Goal: Task Accomplishment & Management: Manage account settings

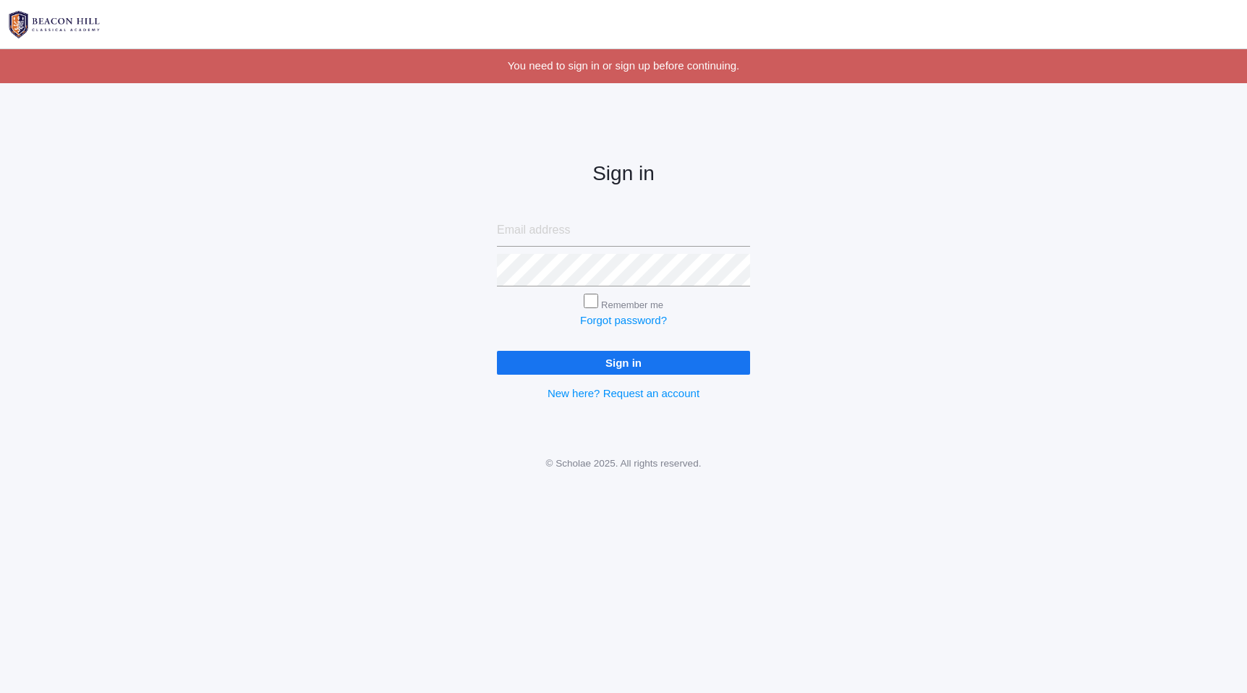
click at [515, 232] on input "email" at bounding box center [623, 230] width 253 height 33
type input "pete.dish@gmail.com"
click at [606, 360] on input "Sign in" at bounding box center [623, 363] width 253 height 24
click at [497, 351] on input "Sign in" at bounding box center [623, 363] width 253 height 24
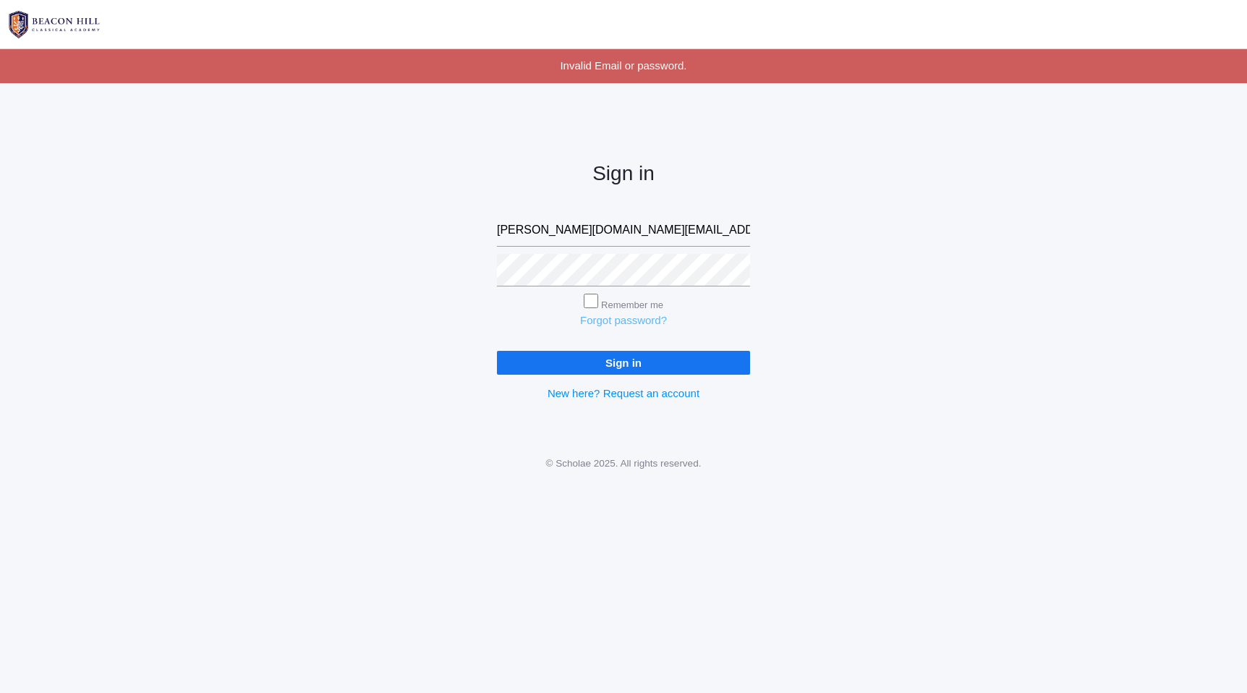
click at [622, 320] on link "Forgot password?" at bounding box center [623, 320] width 87 height 12
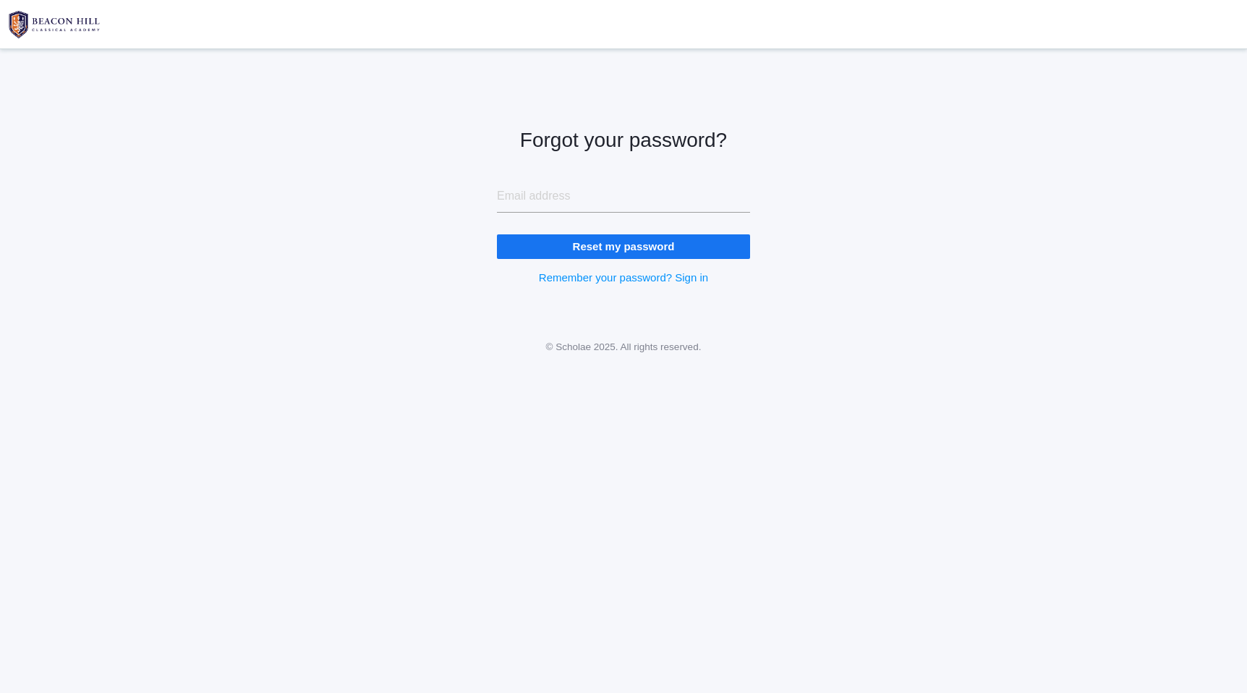
click at [530, 197] on input "email" at bounding box center [623, 196] width 253 height 33
type input "pete.dish@gmail.com"
click at [604, 246] on input "Reset my password" at bounding box center [623, 246] width 253 height 24
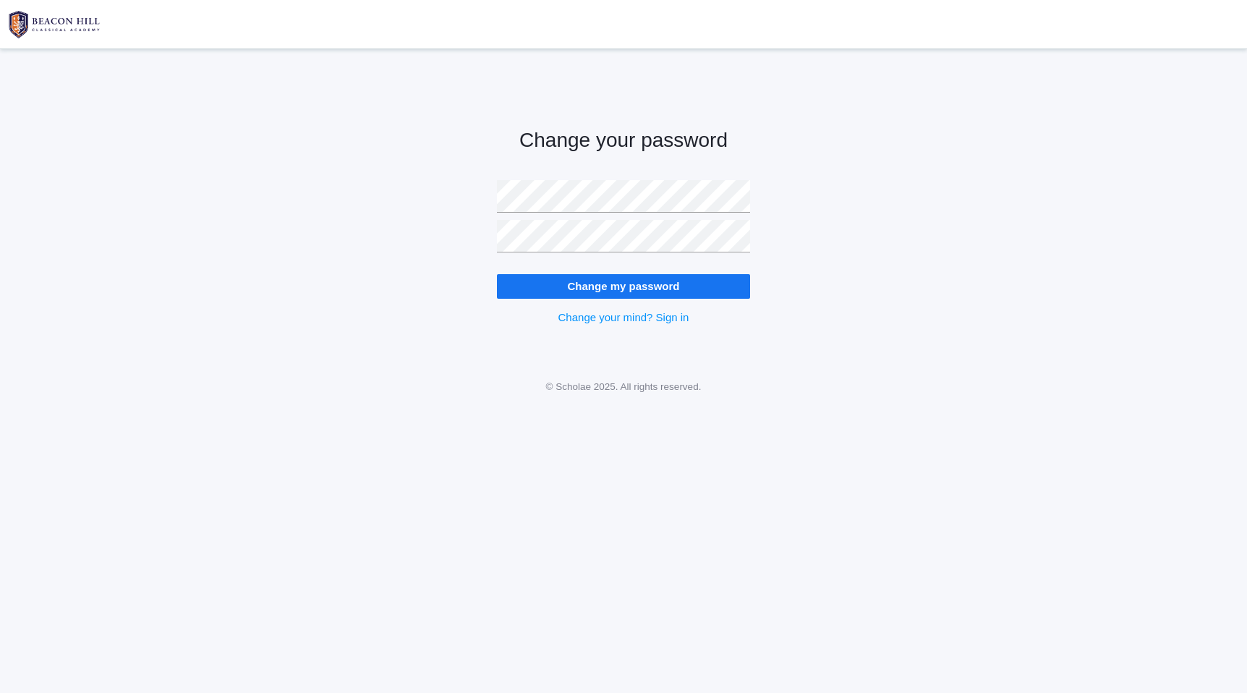
click at [603, 289] on input "Change my password" at bounding box center [623, 286] width 253 height 24
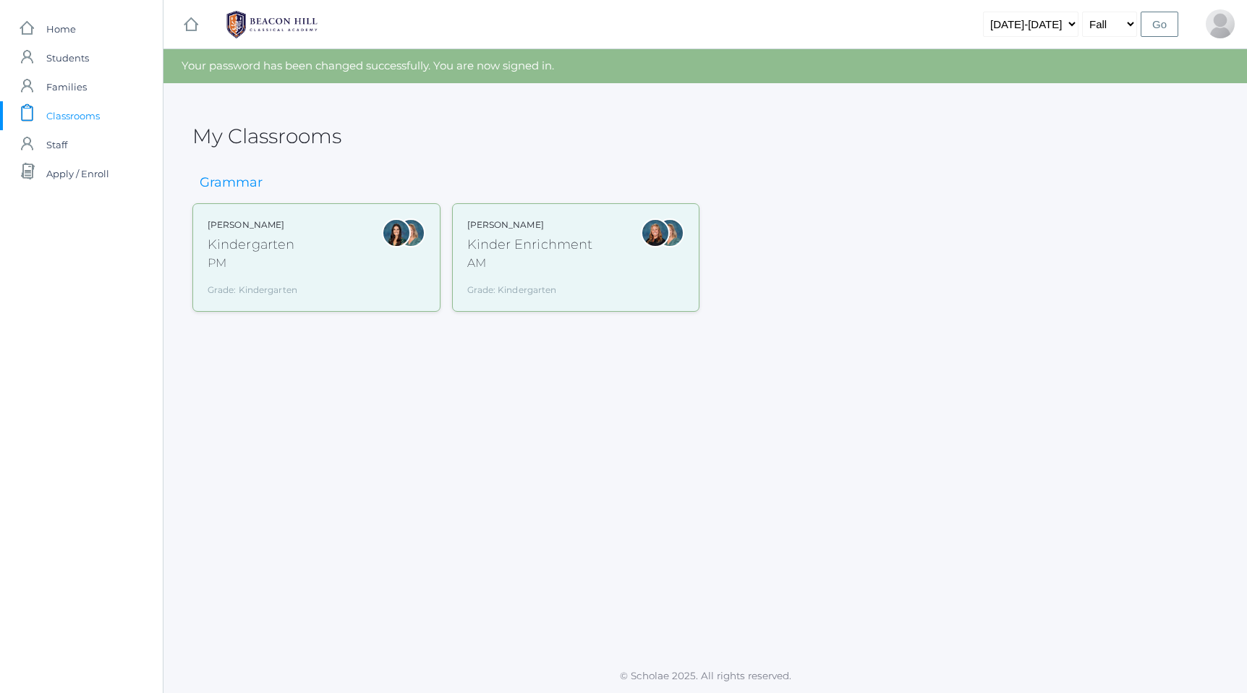
click at [231, 252] on div "Kindergarten" at bounding box center [253, 245] width 90 height 20
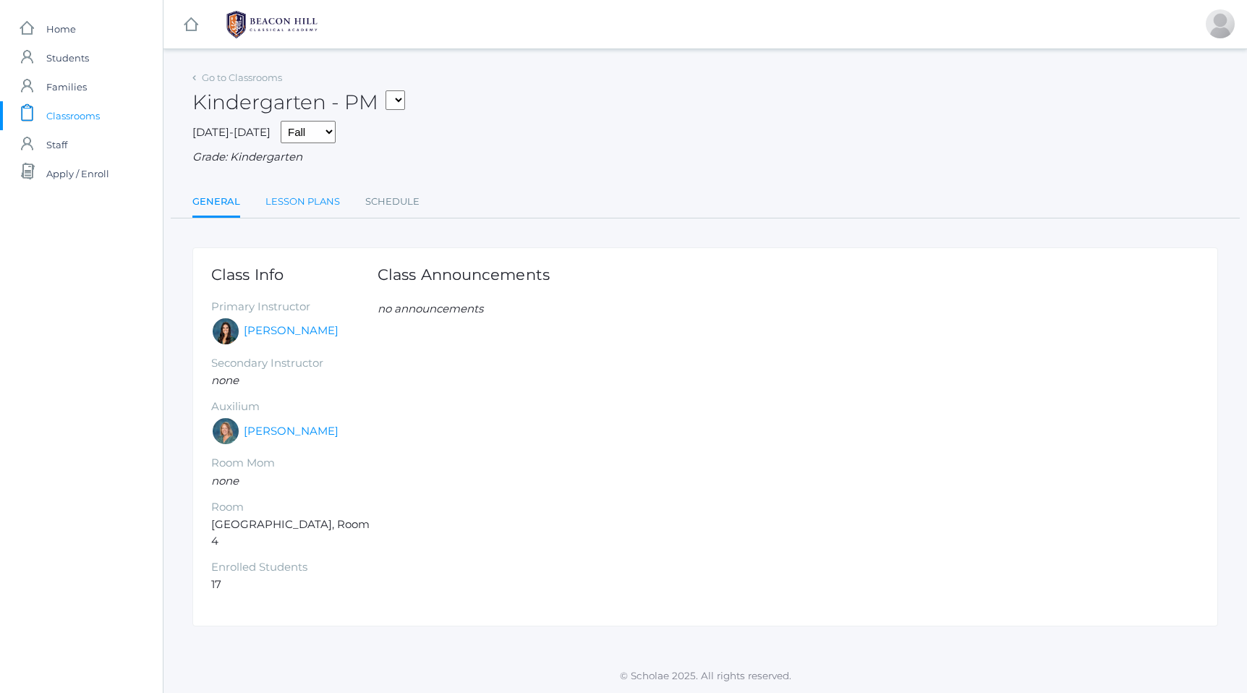
click at [317, 202] on link "Lesson Plans" at bounding box center [302, 201] width 75 height 29
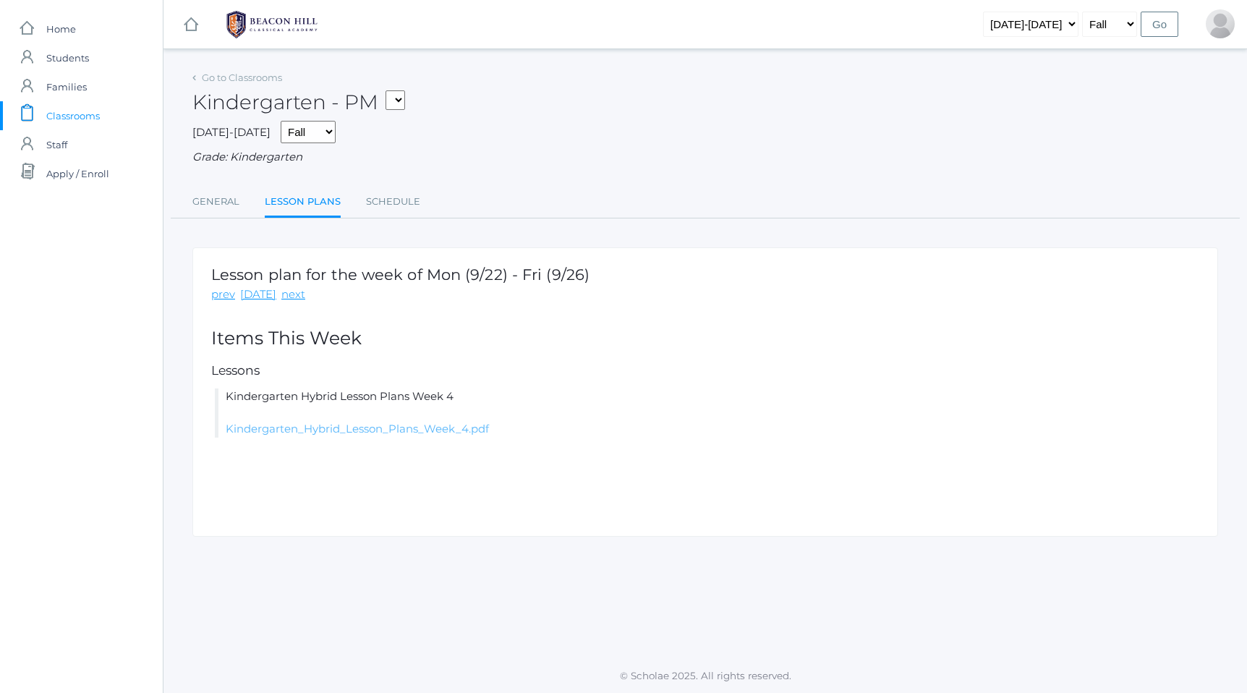
click at [367, 434] on link "Kindergarten_Hybrid_Lesson_Plans_Week_4.pdf" at bounding box center [357, 429] width 263 height 14
click at [308, 430] on link "Kindergarten_Hybrid_Lesson_Plans_Week_4.pdf" at bounding box center [357, 429] width 263 height 14
